Goal: Navigation & Orientation: Understand site structure

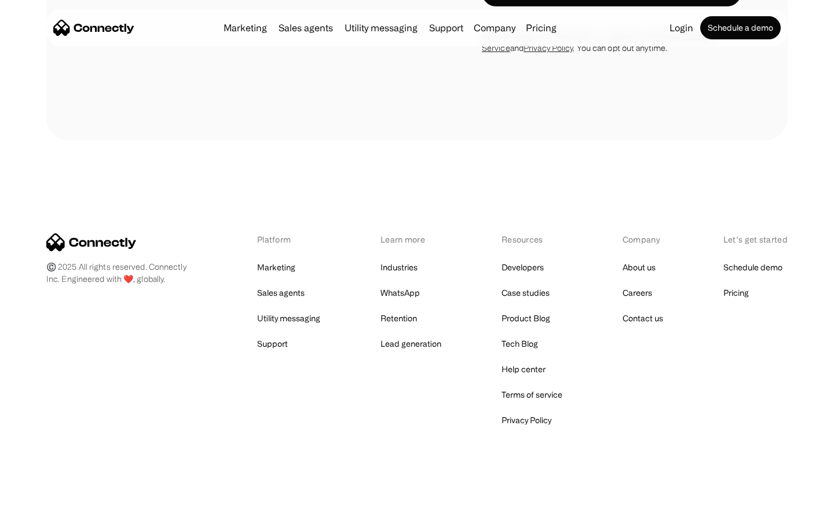
scroll to position [1958, 0]
